Goal: Transaction & Acquisition: Purchase product/service

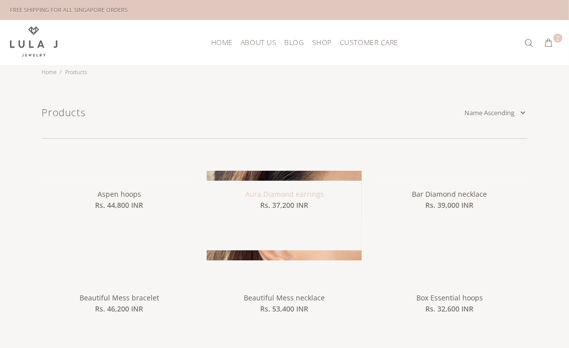
click at [276, 195] on div "Sale Aura Diamond earrings Rs. 37,200 INR This modern cluster design that sees …" at bounding box center [284, 216] width 155 height 90
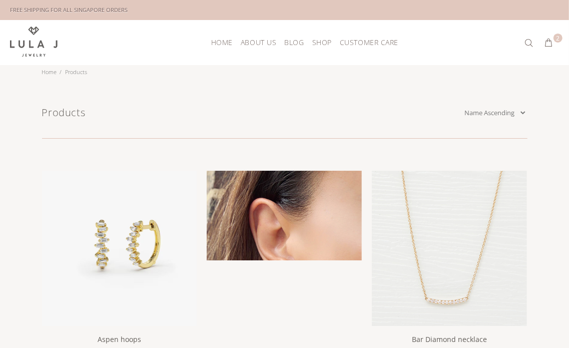
click at [277, 194] on img at bounding box center [284, 248] width 155 height 155
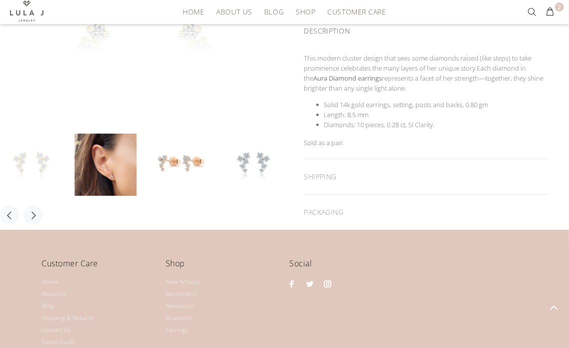
scroll to position [273, 0]
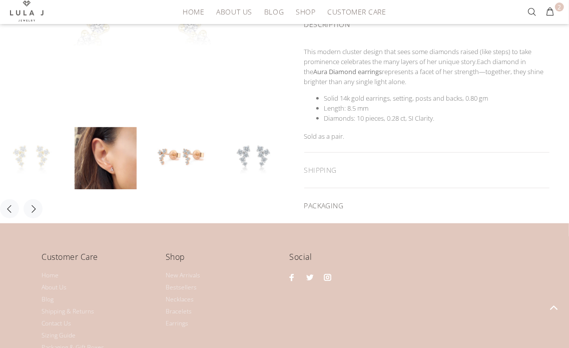
click at [345, 194] on div "PACKAGING" at bounding box center [428, 205] width 246 height 35
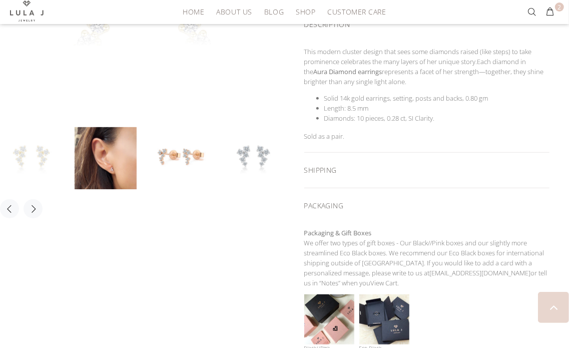
click at [351, 175] on div "SHIPPING" at bounding box center [428, 170] width 246 height 35
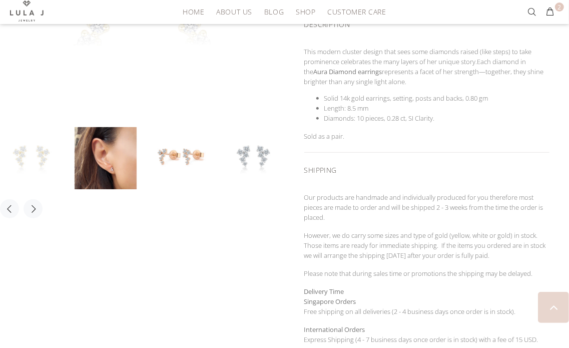
click at [358, 168] on div "SHIPPING" at bounding box center [428, 169] width 246 height 32
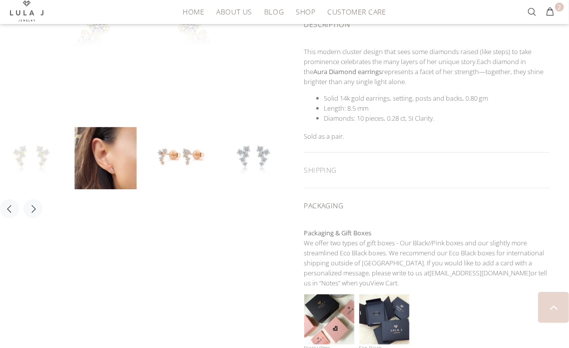
click at [357, 200] on div "PACKAGING" at bounding box center [428, 204] width 246 height 32
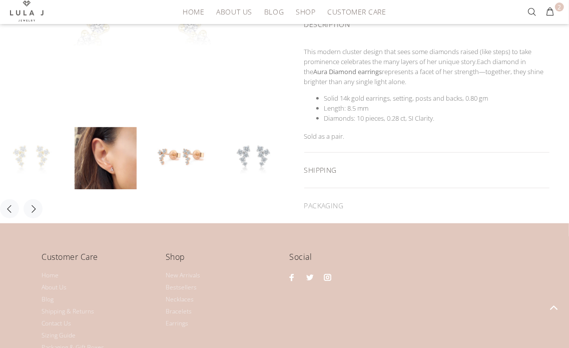
click at [371, 155] on div "SHIPPING" at bounding box center [428, 170] width 246 height 35
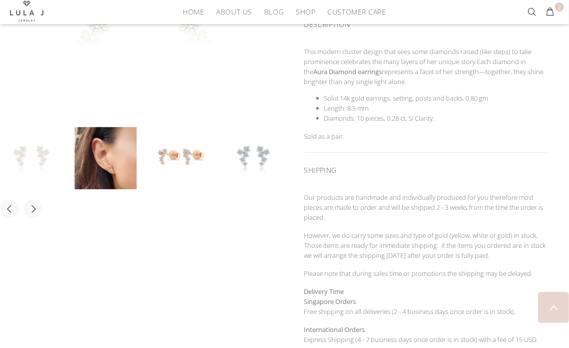
click at [365, 160] on div "SHIPPING" at bounding box center [428, 169] width 246 height 32
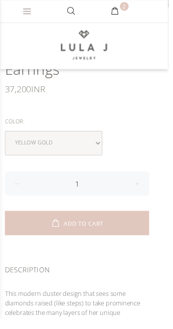
scroll to position [309, 0]
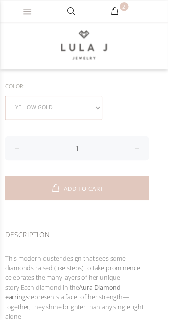
click at [54, 109] on select "yellow gold rose gold white gold" at bounding box center [55, 111] width 100 height 25
click at [55, 110] on select "yellow gold rose gold white gold" at bounding box center [55, 111] width 100 height 25
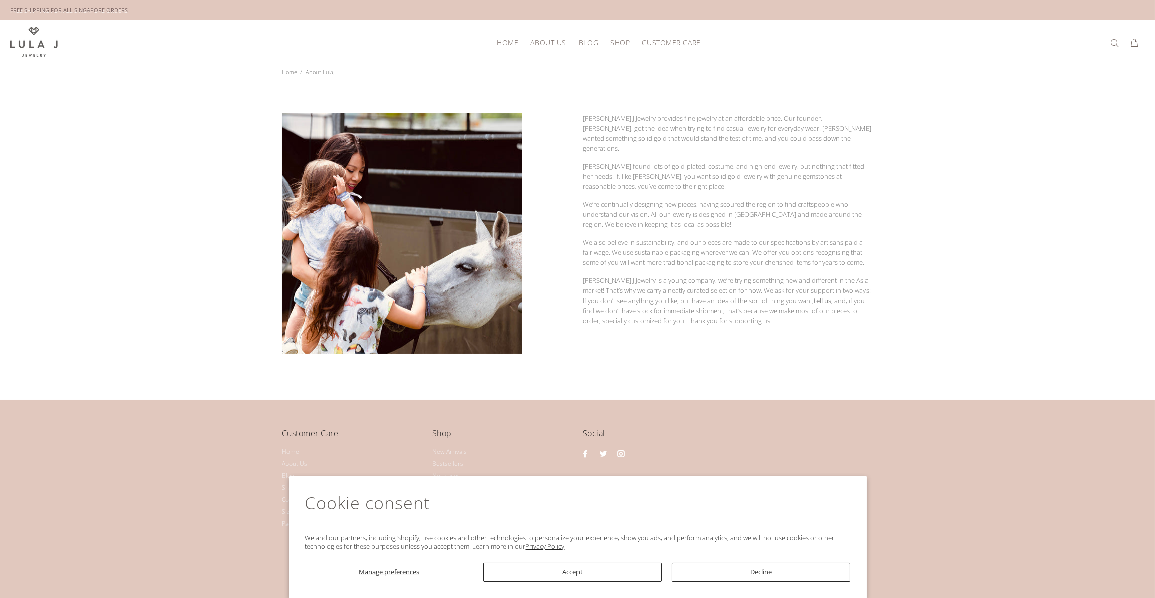
click at [152, 161] on div "Lula J Jewelry provides fine jewelry at an affordable price. Our founder, Jamie…" at bounding box center [577, 252] width 1155 height 295
